Goal: Find specific page/section: Find specific page/section

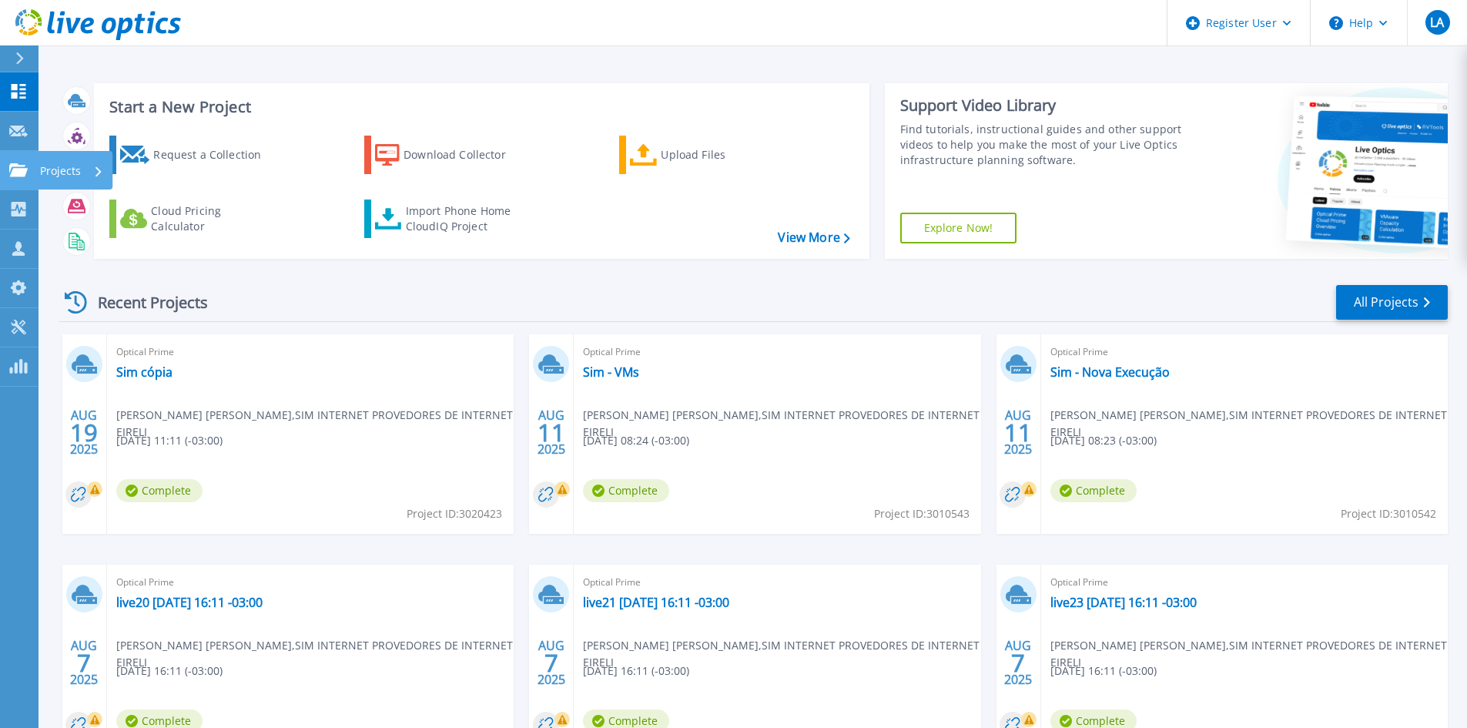
click at [13, 158] on link "Projects Projects" at bounding box center [19, 170] width 38 height 39
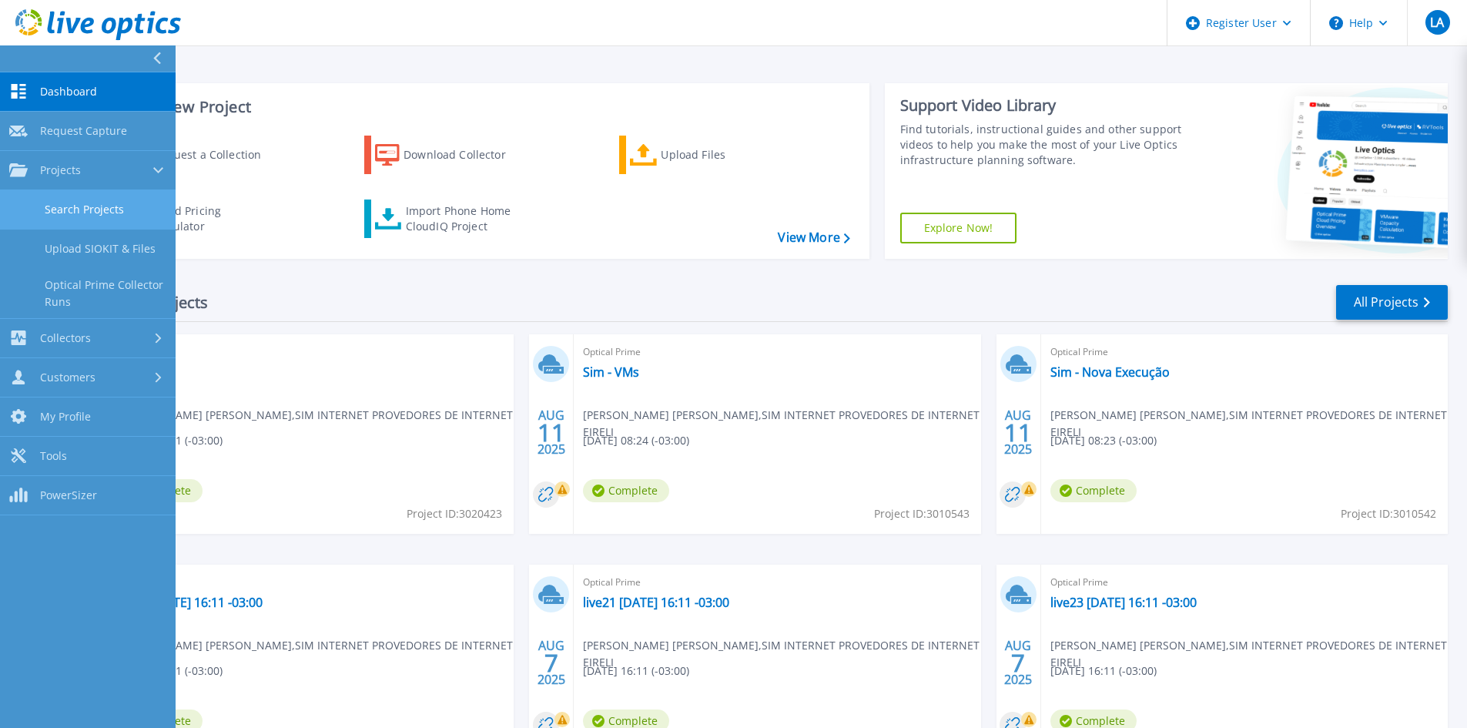
click at [84, 215] on link "Search Projects" at bounding box center [88, 209] width 176 height 39
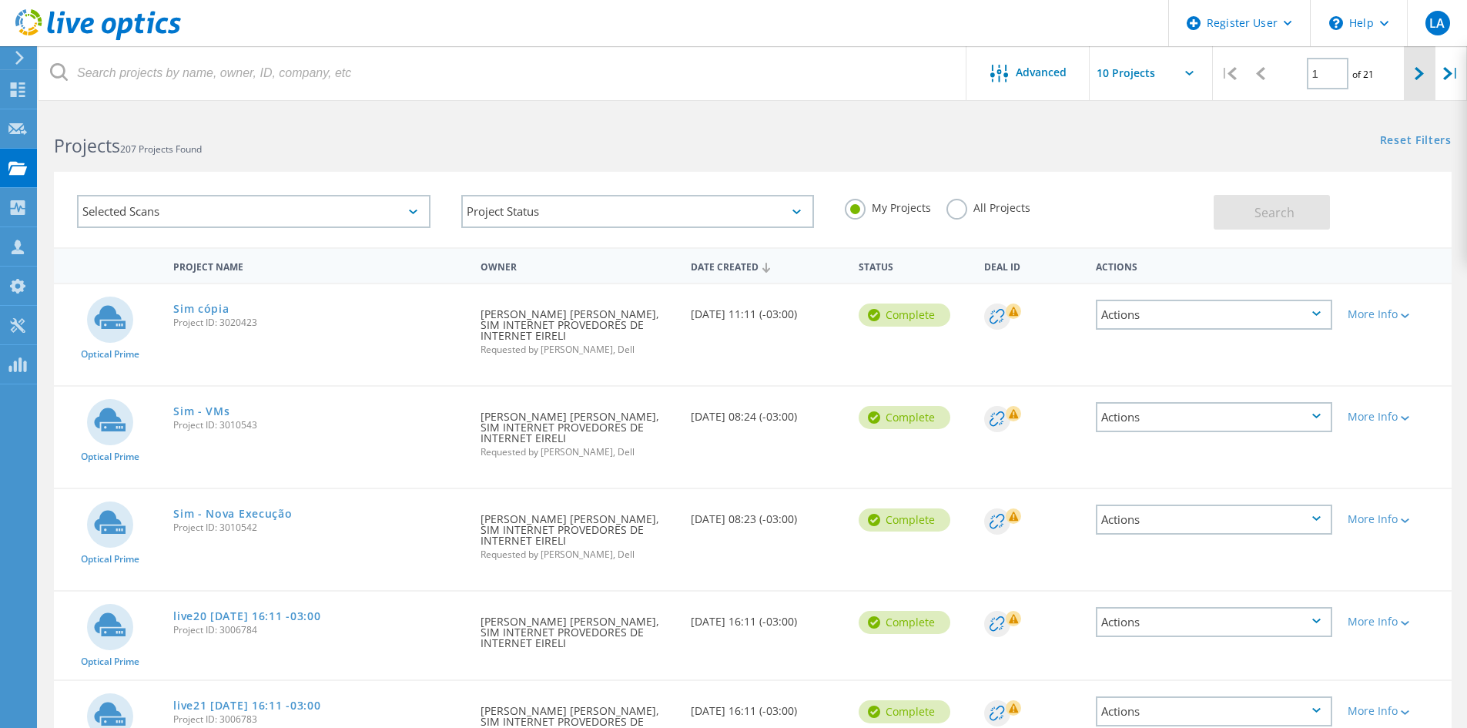
click at [1417, 64] on div at bounding box center [1420, 73] width 32 height 55
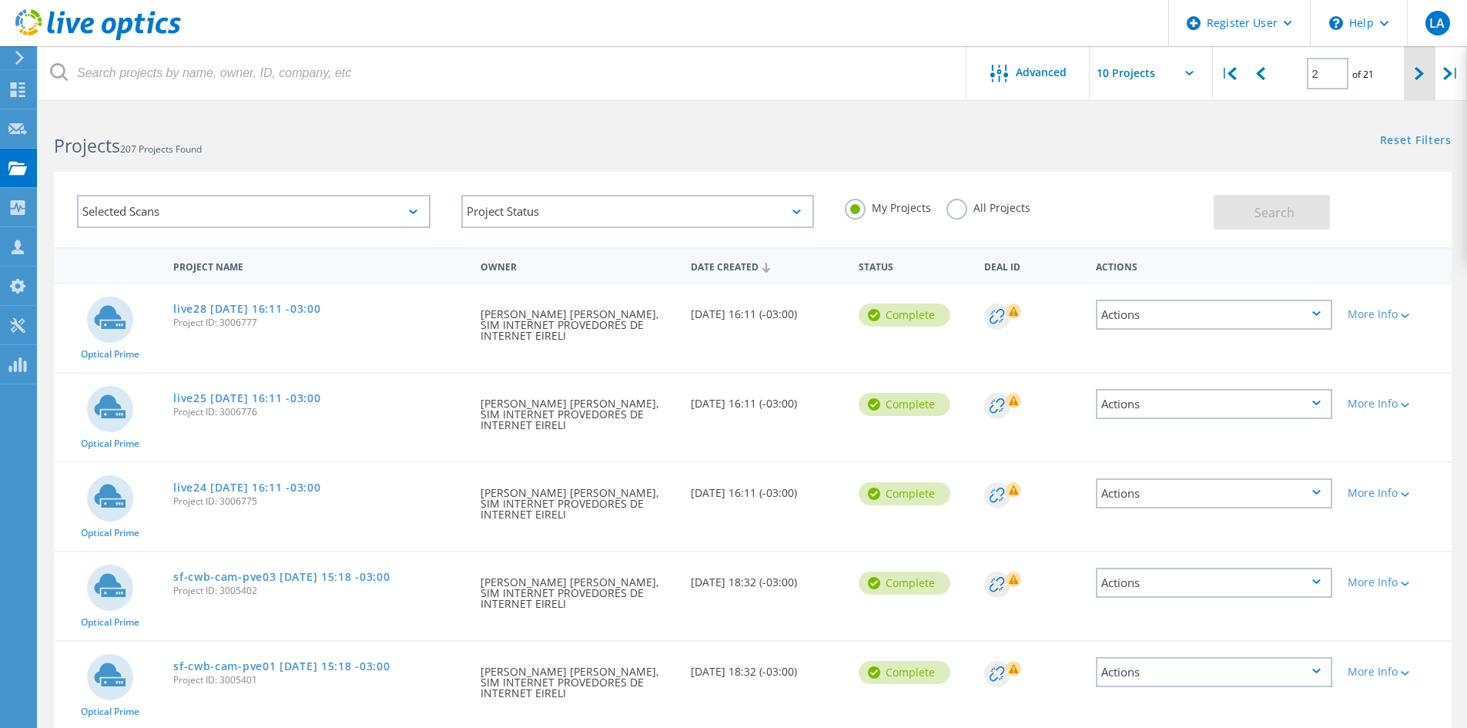
click at [1417, 64] on div at bounding box center [1420, 73] width 32 height 55
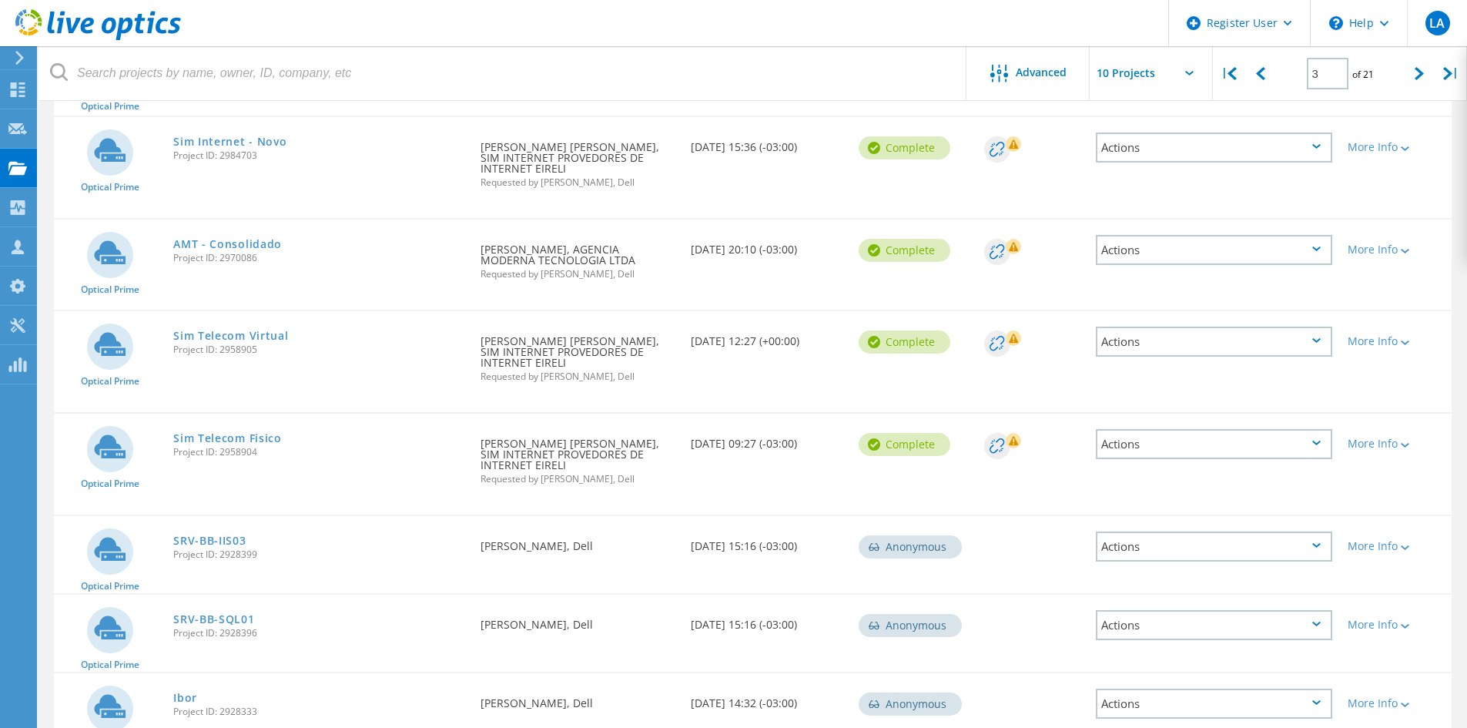
scroll to position [175, 0]
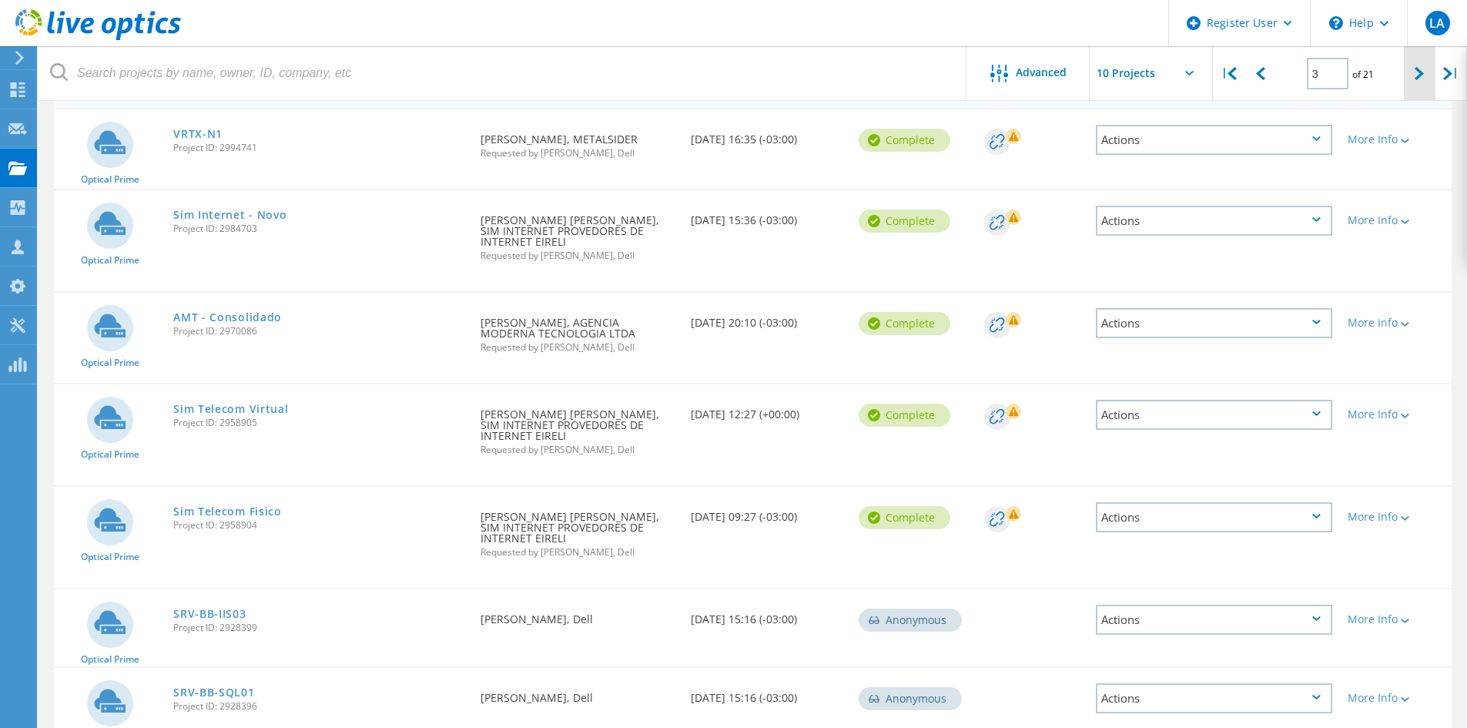
click at [1417, 84] on div at bounding box center [1420, 73] width 32 height 55
type input "4"
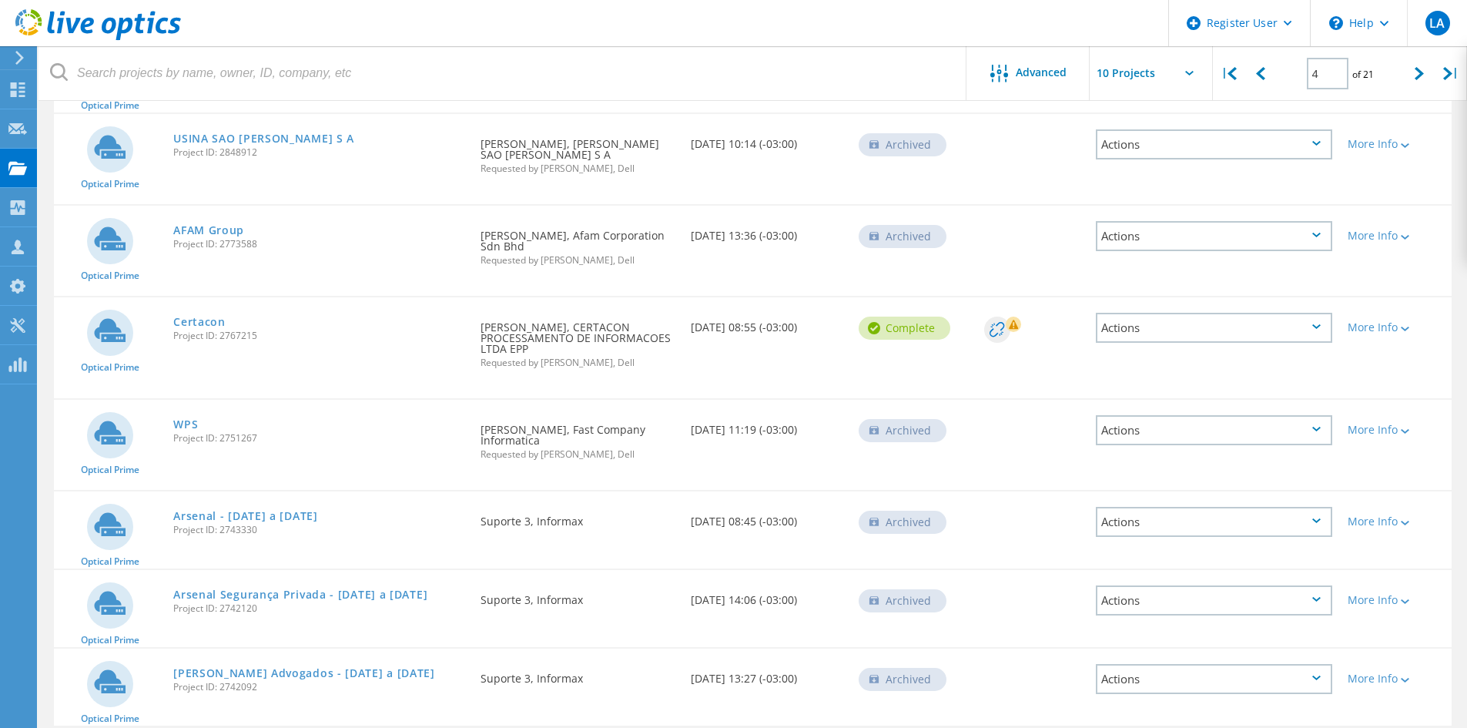
scroll to position [454, 0]
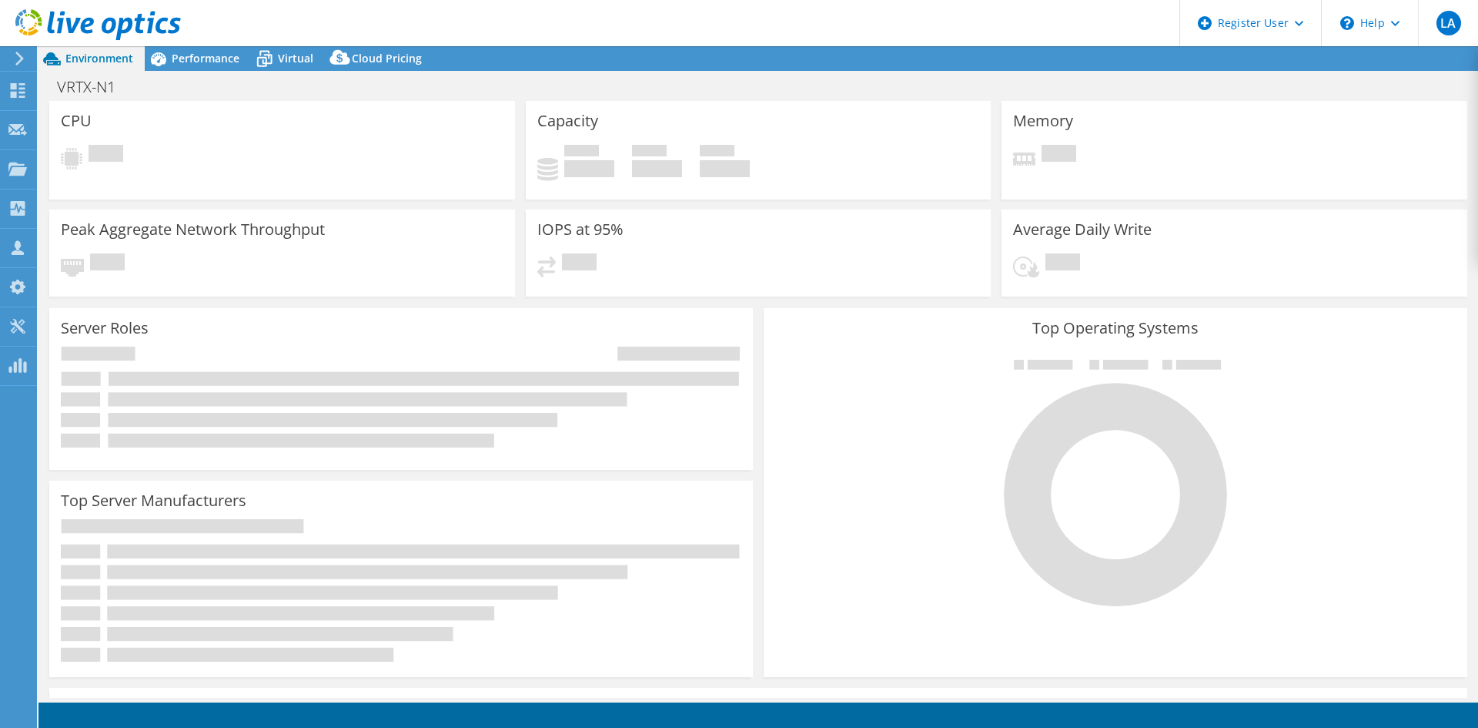
select select "USD"
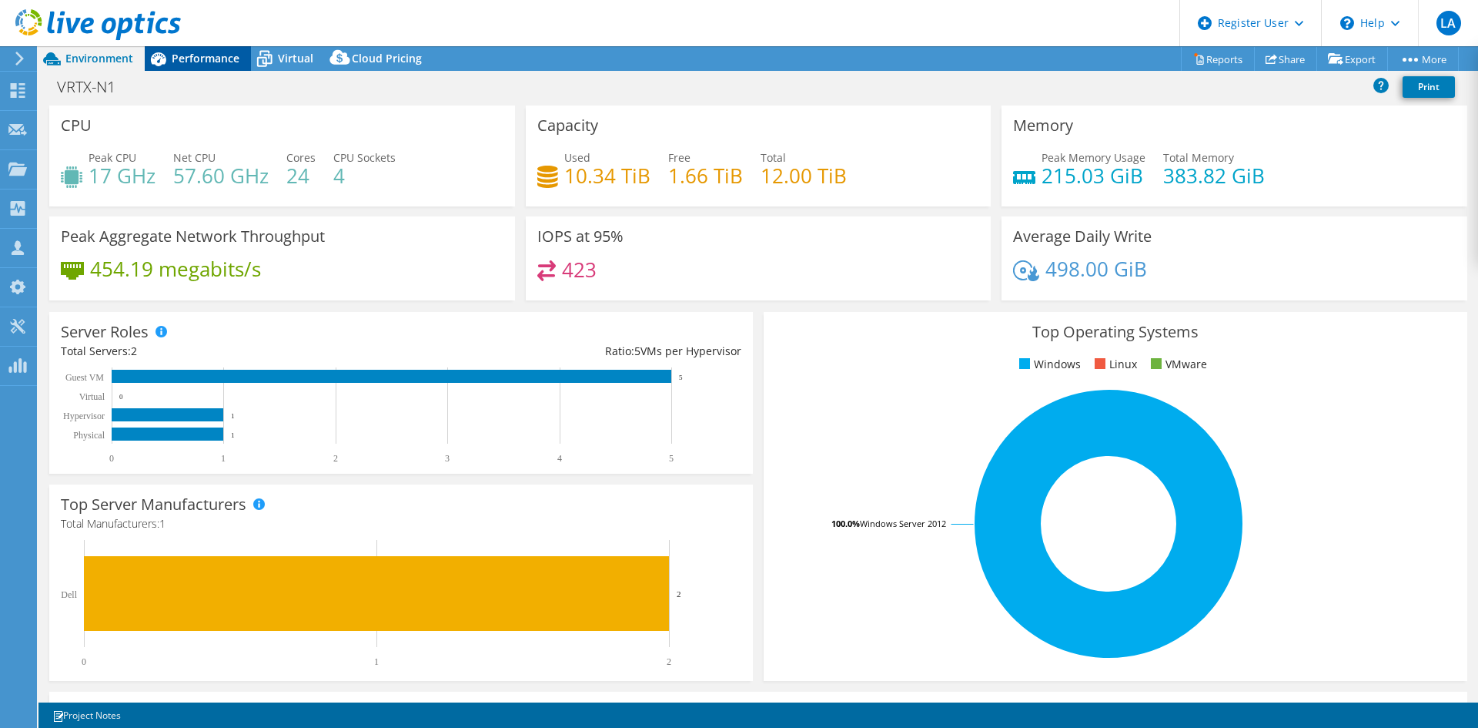
click at [179, 62] on span "Performance" at bounding box center [206, 58] width 68 height 15
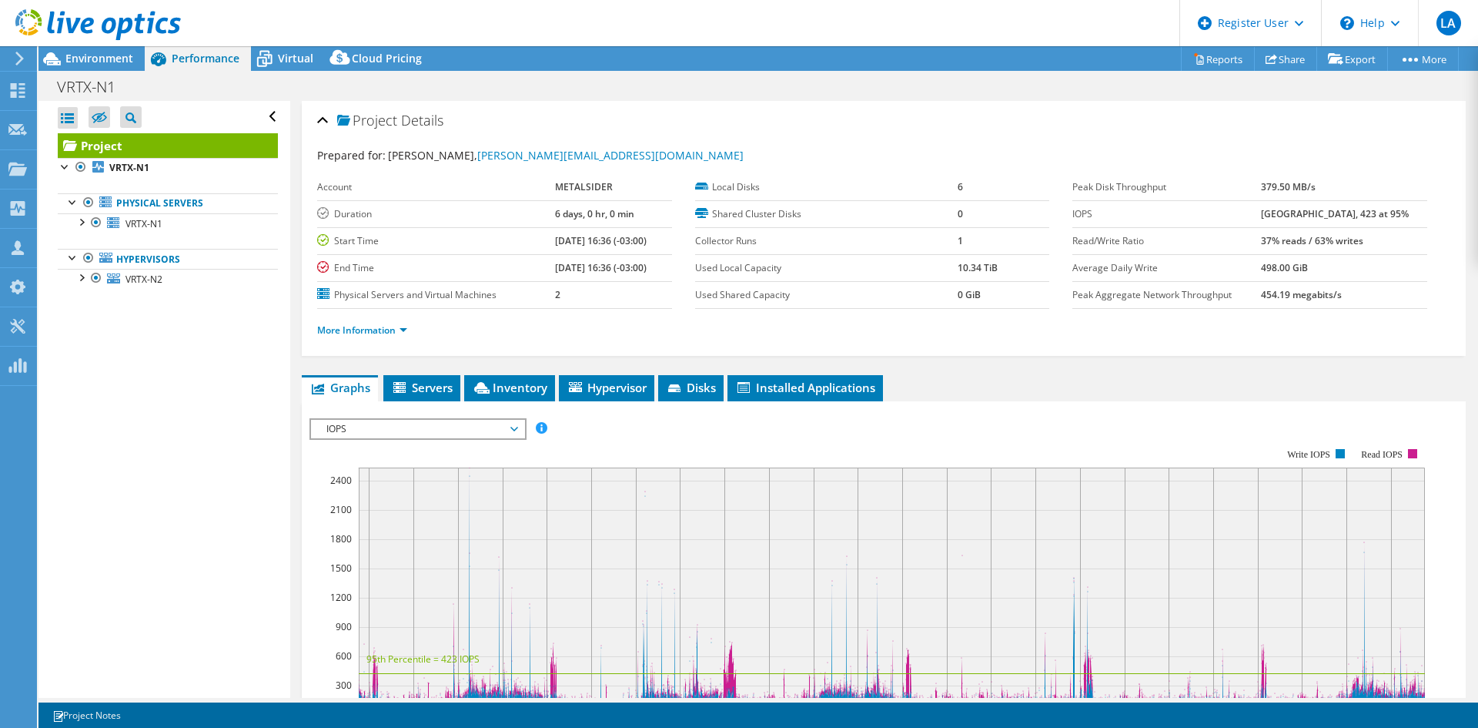
click at [374, 430] on span "IOPS" at bounding box center [418, 429] width 198 height 18
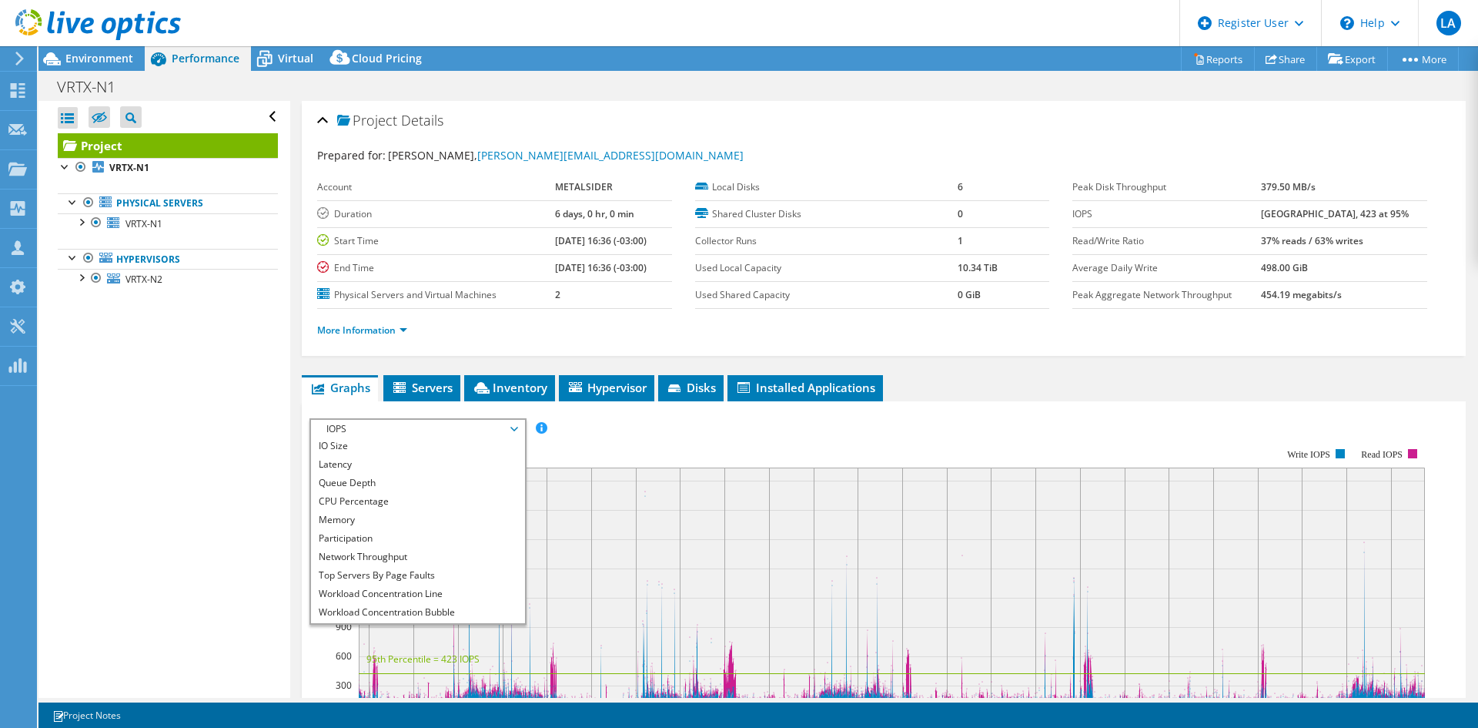
scroll to position [55, 0]
click at [427, 593] on li "Workload Concentration Bubble" at bounding box center [417, 595] width 213 height 18
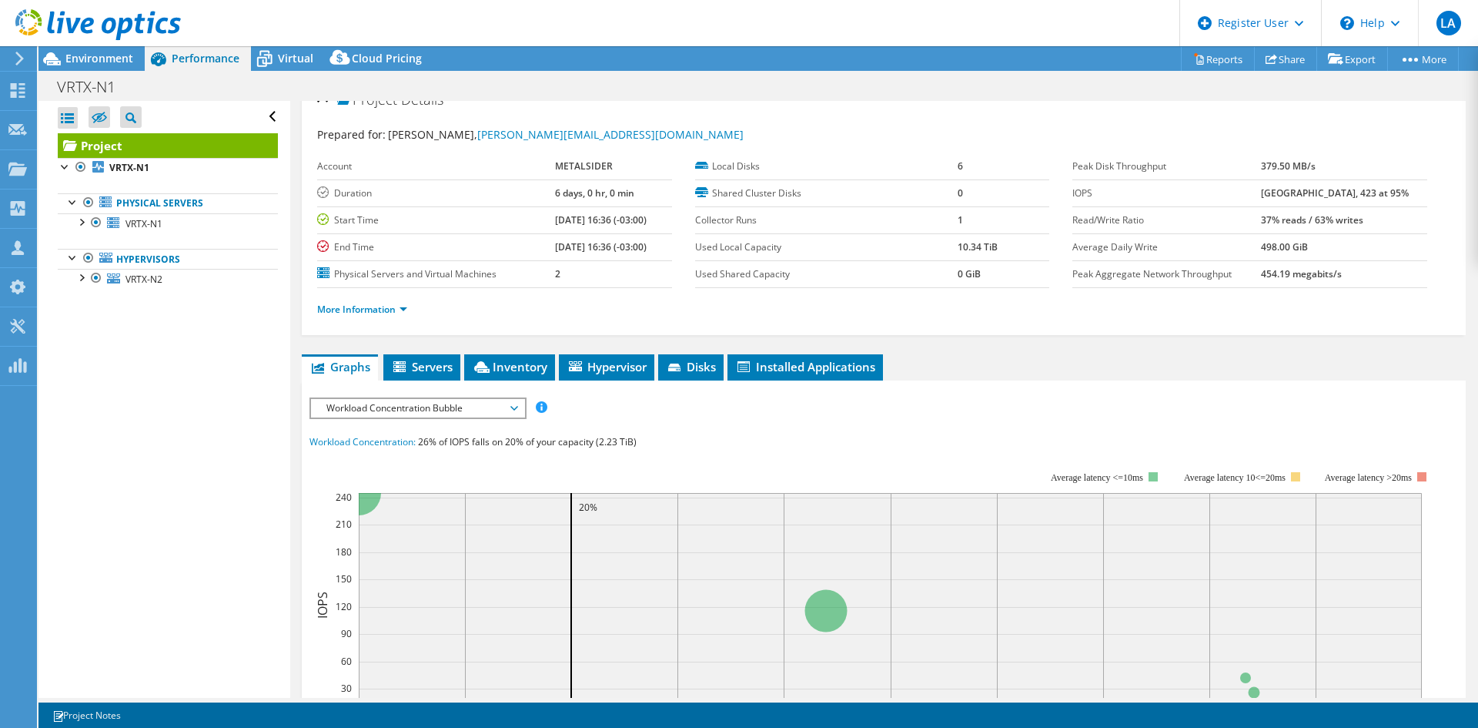
scroll to position [0, 0]
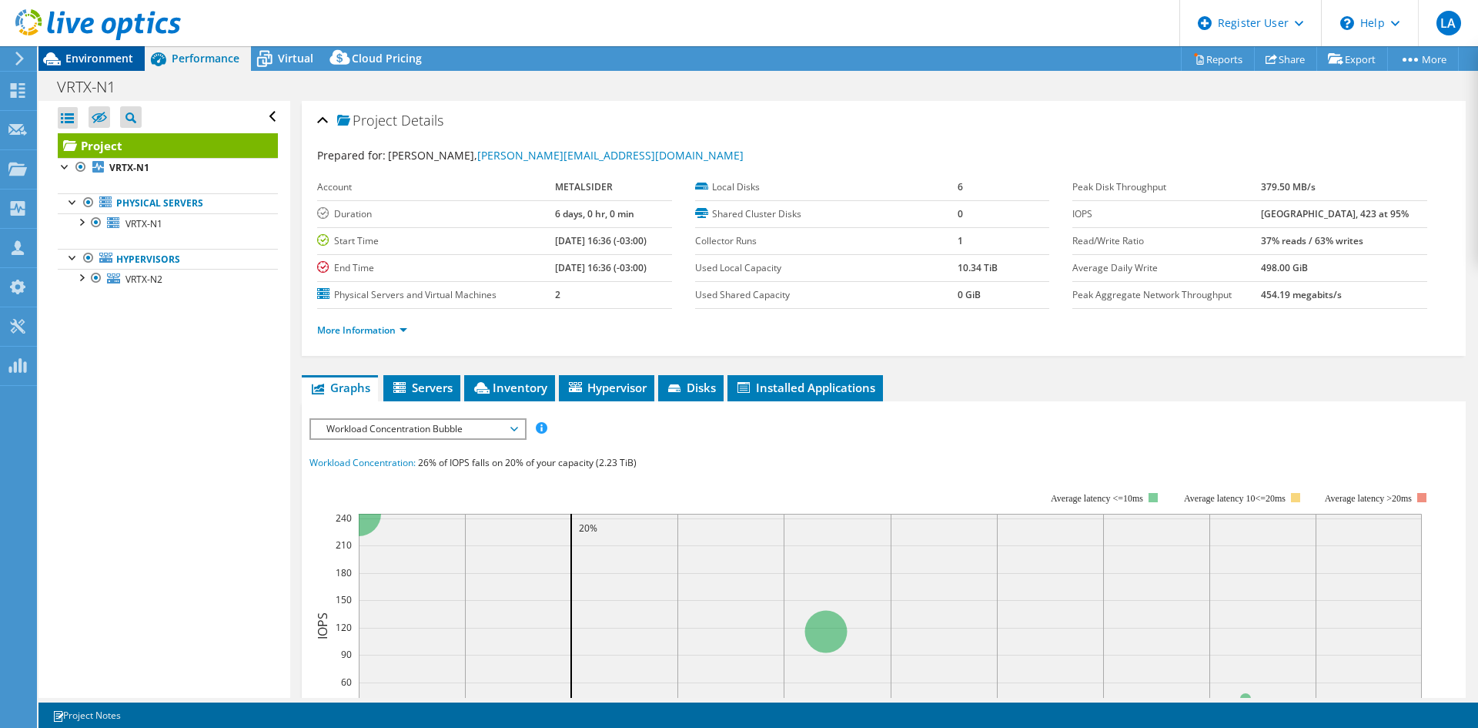
click at [102, 55] on span "Environment" at bounding box center [99, 58] width 68 height 15
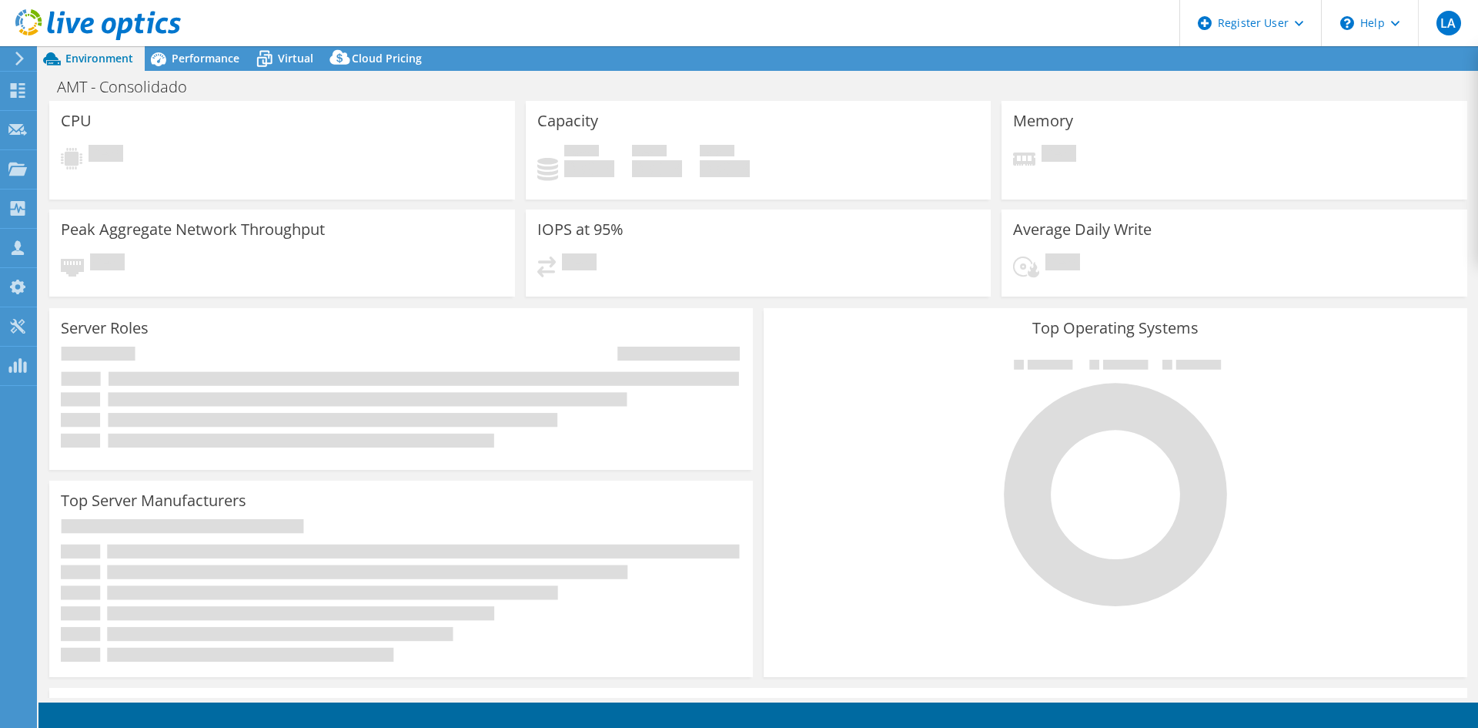
select select "SouthAmerica"
select select "USD"
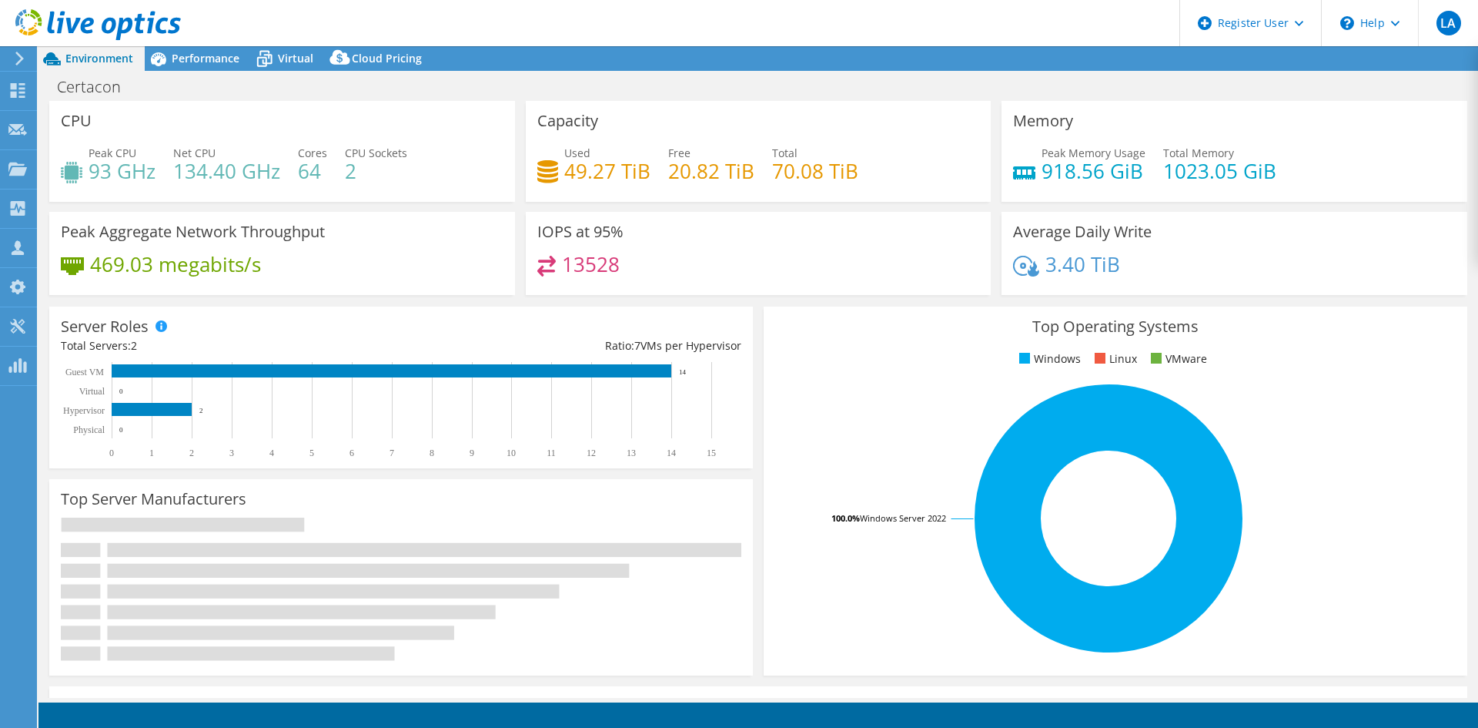
select select "USD"
select select "SouthAmerica"
select select "BRL"
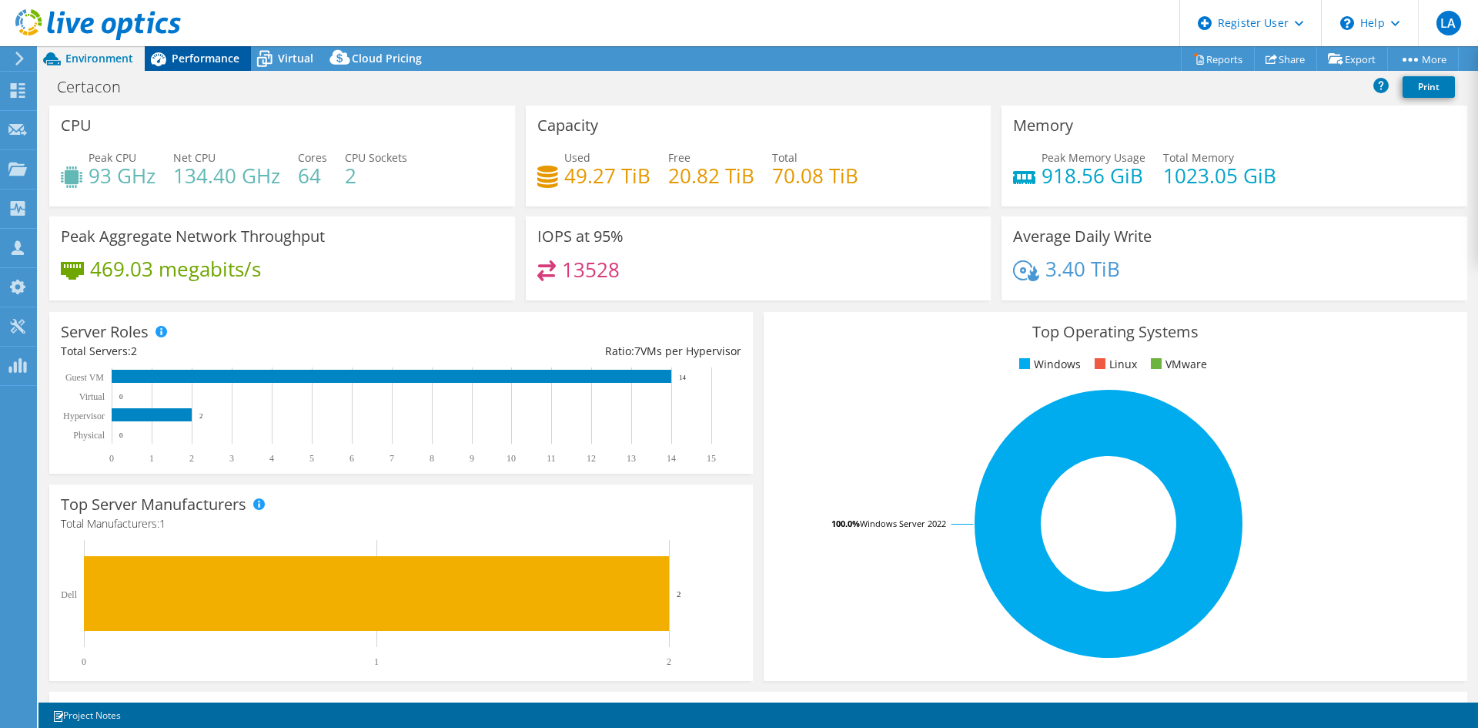
click at [213, 58] on span "Performance" at bounding box center [206, 58] width 68 height 15
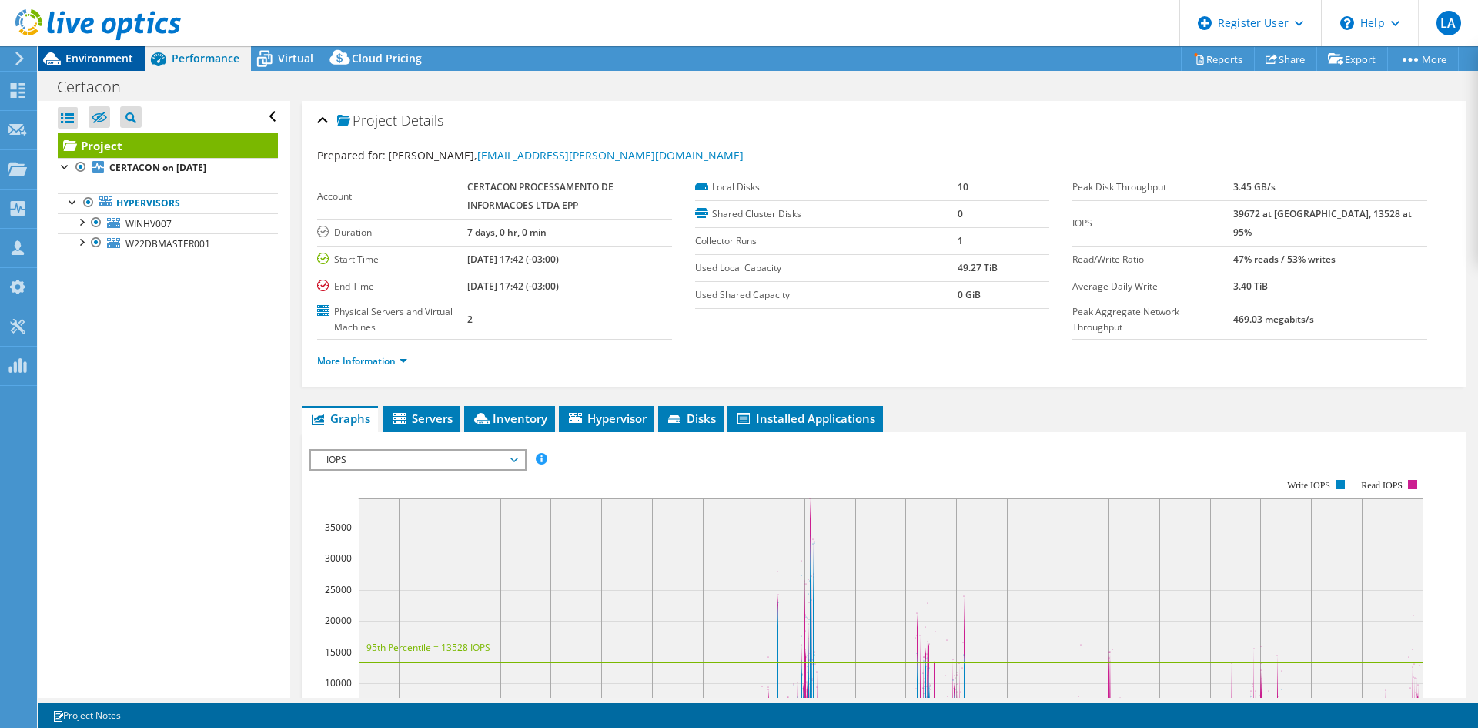
click at [99, 66] on div "Environment" at bounding box center [91, 58] width 106 height 25
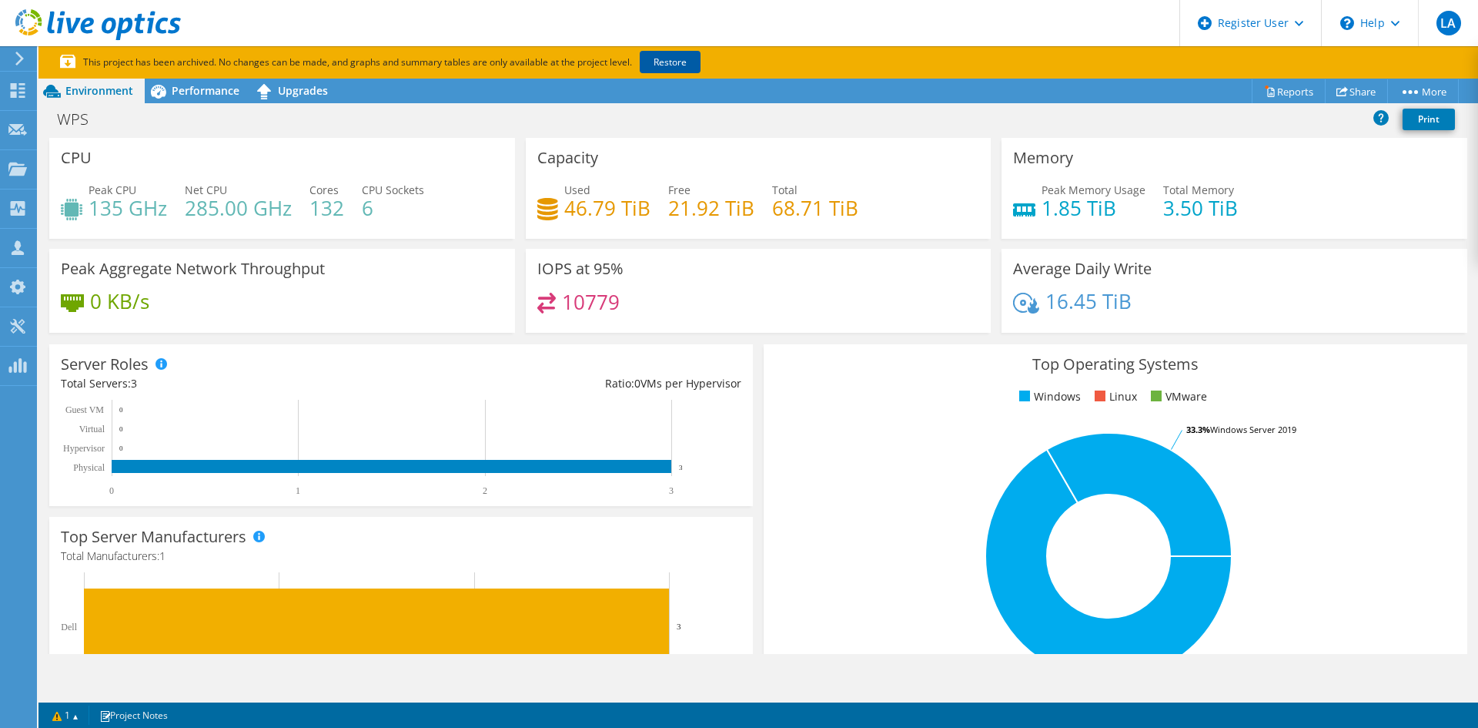
click at [687, 69] on link "Restore" at bounding box center [670, 62] width 61 height 22
